Goal: Transaction & Acquisition: Purchase product/service

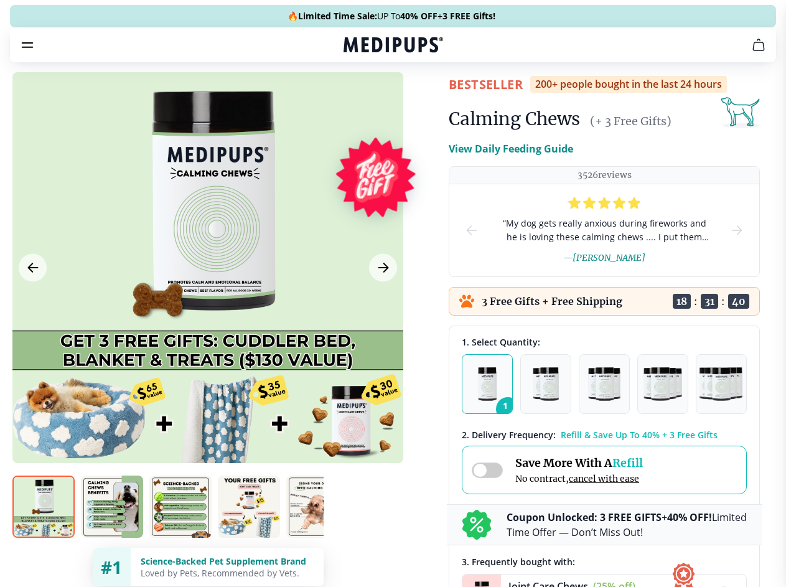
click at [358, 100] on span "Supplements" at bounding box center [389, 106] width 62 height 12
click at [421, 98] on icon "button" at bounding box center [428, 105] width 15 height 15
click at [751, 52] on icon "cart" at bounding box center [758, 44] width 15 height 15
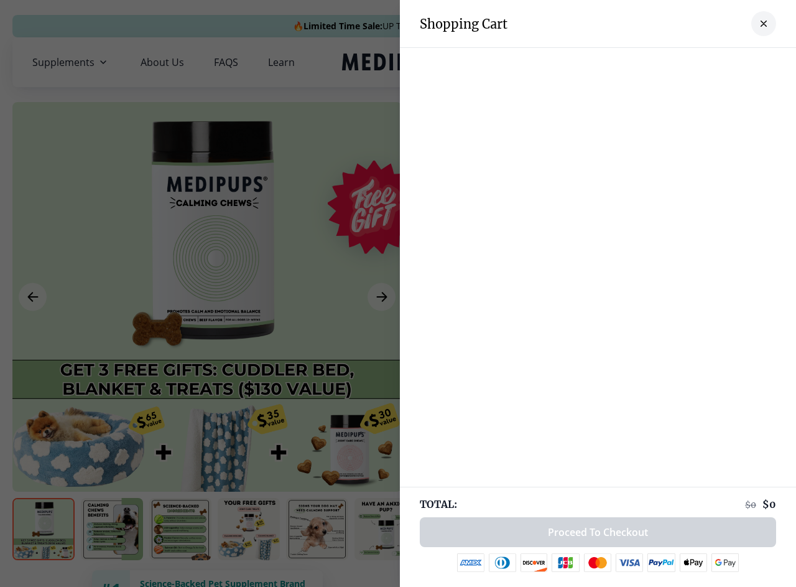
click at [605, 62] on div at bounding box center [598, 60] width 396 height 25
click at [703, 62] on div at bounding box center [598, 60] width 396 height 25
click at [744, 62] on div at bounding box center [598, 60] width 396 height 25
click at [207, 297] on div at bounding box center [398, 293] width 796 height 587
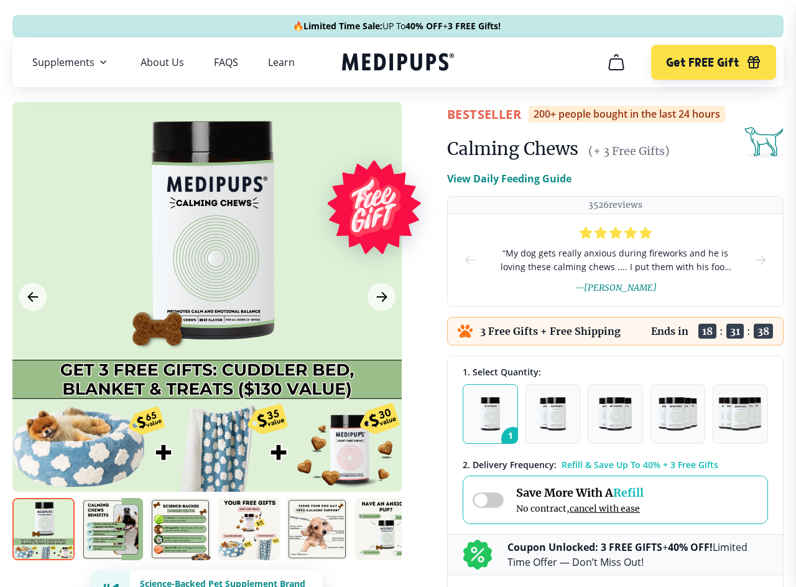
click at [32, 297] on icon "Previous Image" at bounding box center [32, 296] width 9 height 9
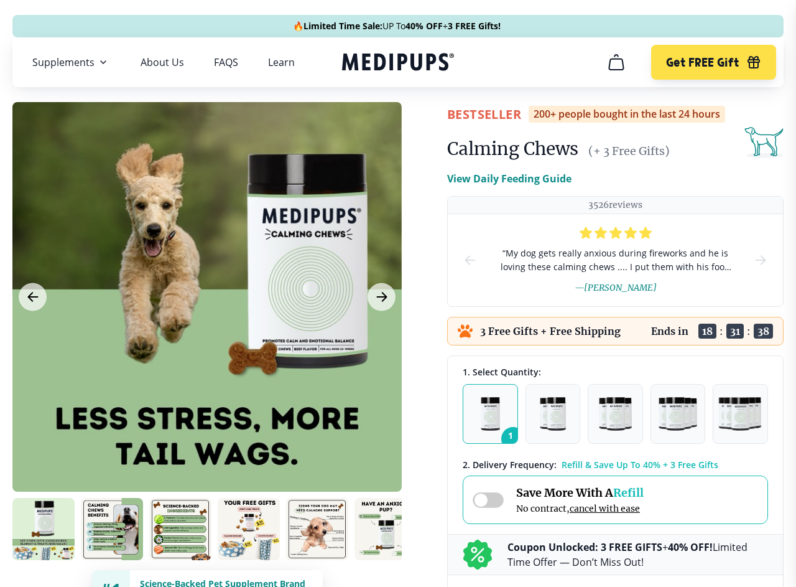
click at [381, 297] on icon "Next Image" at bounding box center [381, 296] width 9 height 9
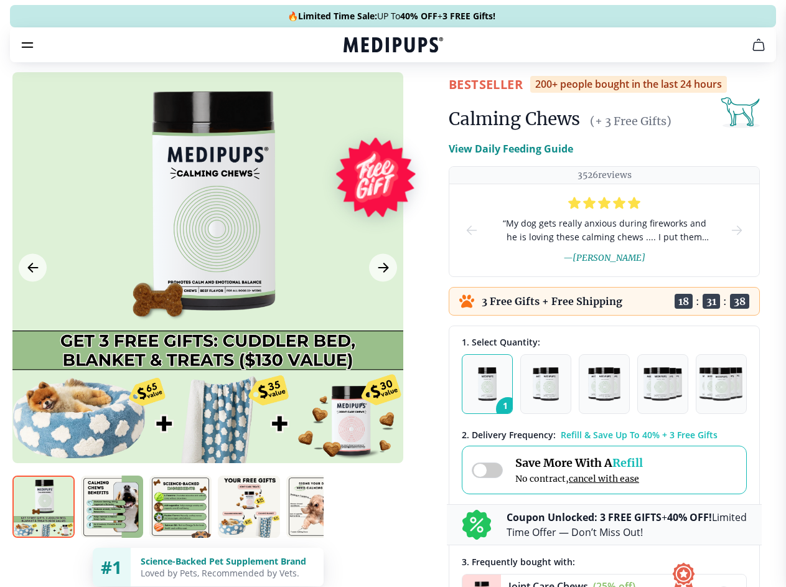
click at [44, 529] on img at bounding box center [43, 506] width 62 height 62
